Goal: Task Accomplishment & Management: Complete application form

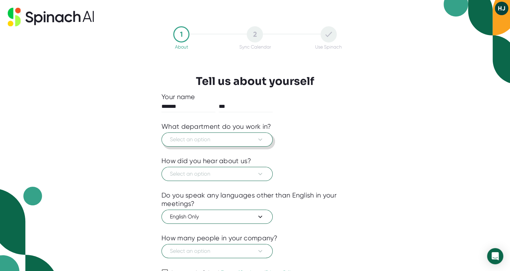
click at [263, 139] on icon at bounding box center [260, 140] width 8 height 8
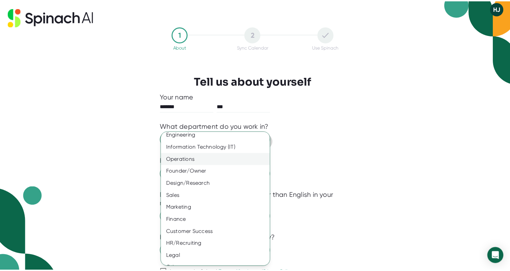
scroll to position [25, 0]
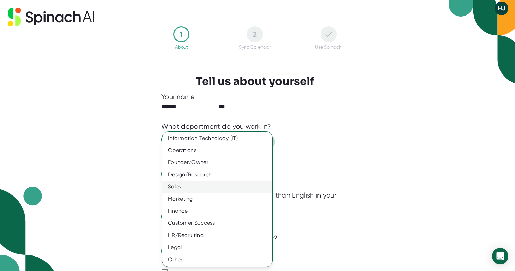
click at [191, 185] on div "Sales" at bounding box center [220, 187] width 115 height 12
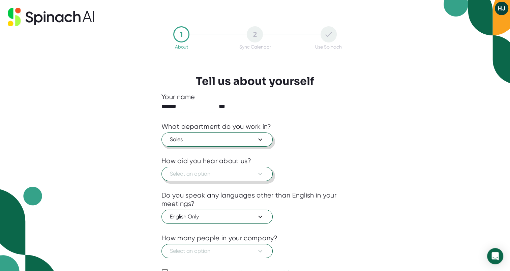
click at [198, 177] on span "Select an option" at bounding box center [217, 174] width 94 height 8
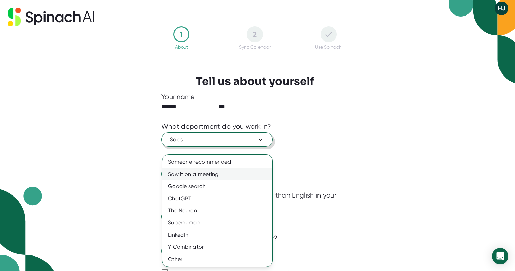
click at [205, 173] on div "Saw it on a meeting" at bounding box center [218, 174] width 110 height 12
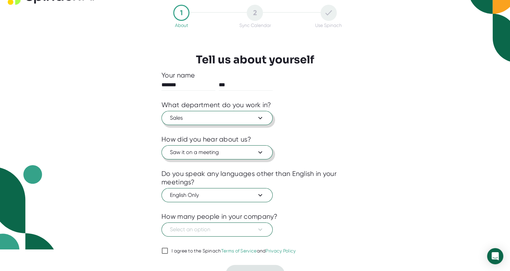
scroll to position [33, 0]
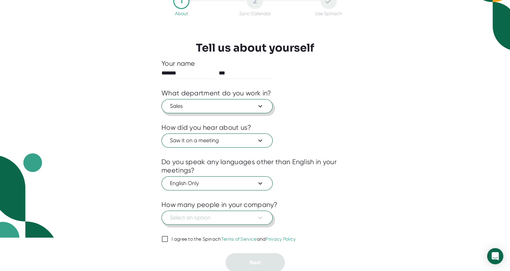
click at [261, 216] on icon at bounding box center [260, 218] width 8 height 8
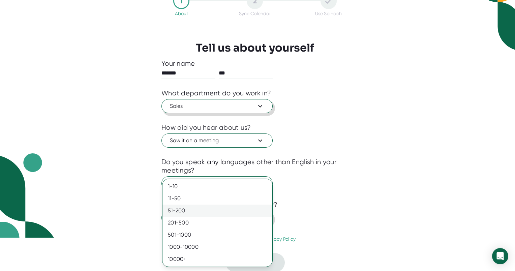
click at [233, 212] on div "51-200" at bounding box center [218, 211] width 110 height 12
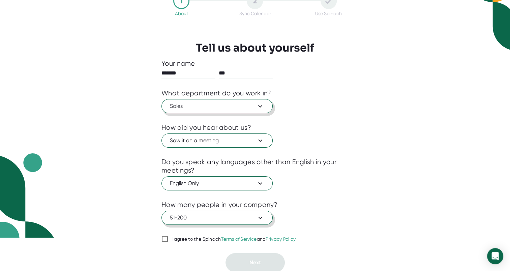
click at [160, 238] on div "1 About 2 Sync Calendar Use Spinach Tell us about yourself Your name ******* **…" at bounding box center [255, 132] width 221 height 279
click at [165, 239] on input "I agree to the Spinach Terms of Service and Privacy Policy" at bounding box center [165, 239] width 7 height 8
checkbox input "true"
click at [267, 265] on button "Next" at bounding box center [255, 262] width 59 height 19
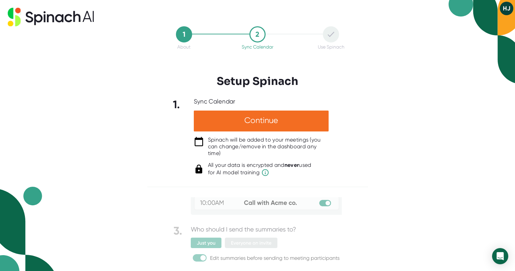
scroll to position [70, 0]
